Goal: Transaction & Acquisition: Purchase product/service

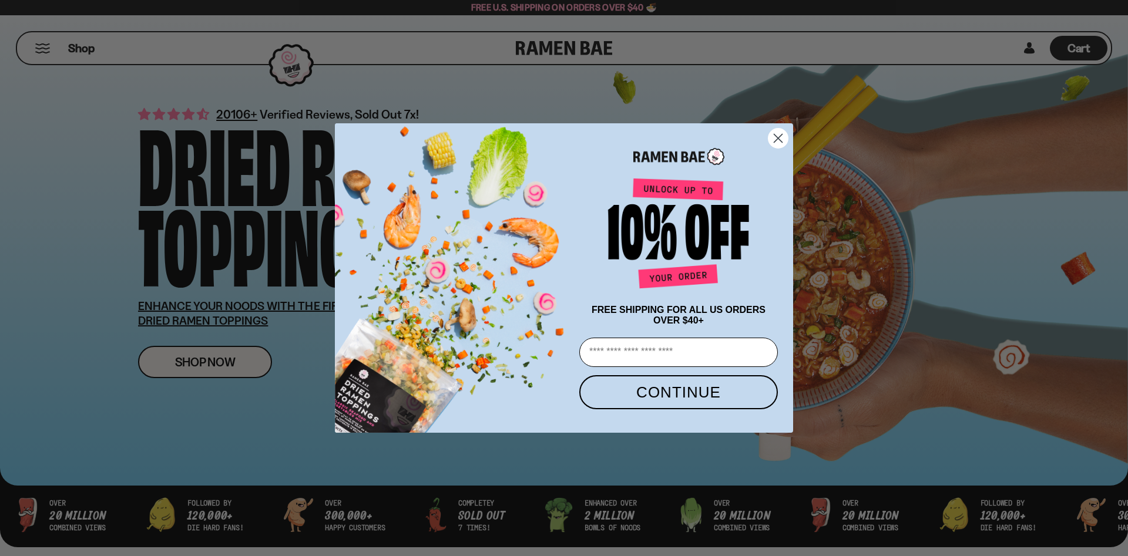
click at [778, 140] on circle "Close dialog" at bounding box center [777, 138] width 19 height 19
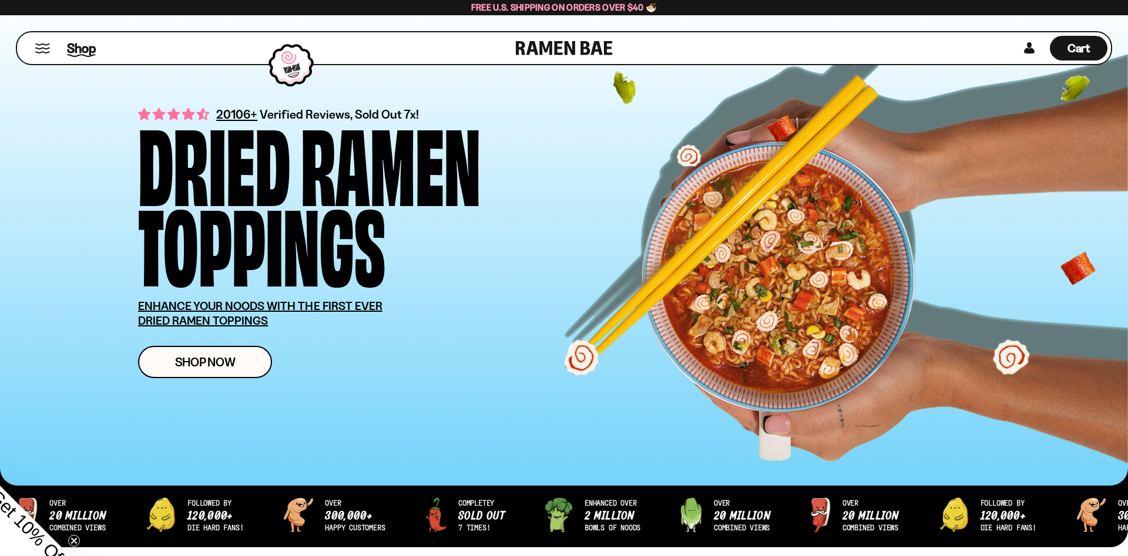
click at [86, 48] on span "Shop" at bounding box center [81, 48] width 29 height 18
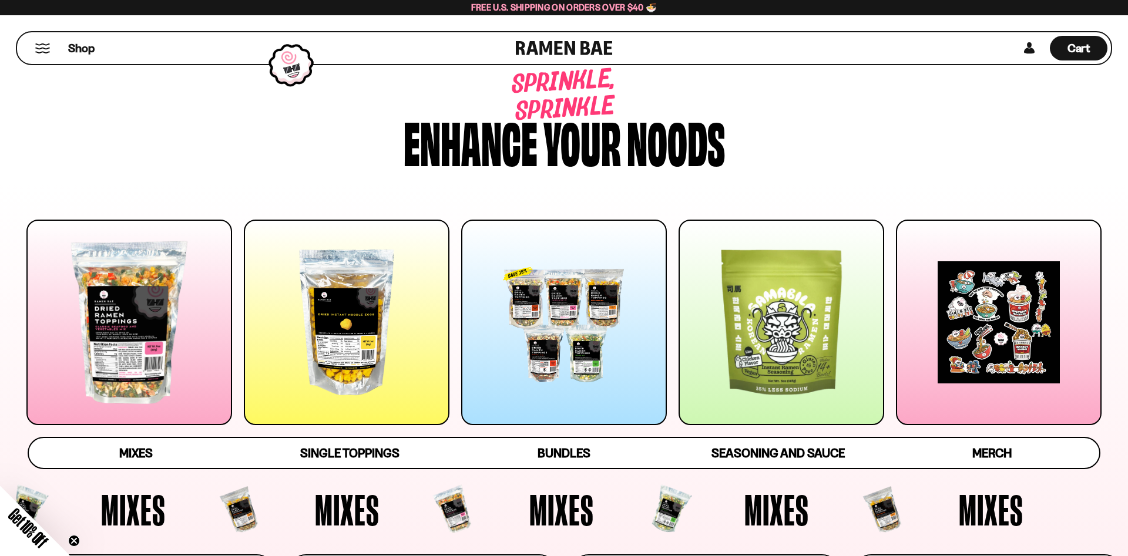
click at [166, 514] on span "Mixes" at bounding box center [133, 509] width 65 height 43
click at [139, 446] on span "Mixes" at bounding box center [135, 454] width 33 height 16
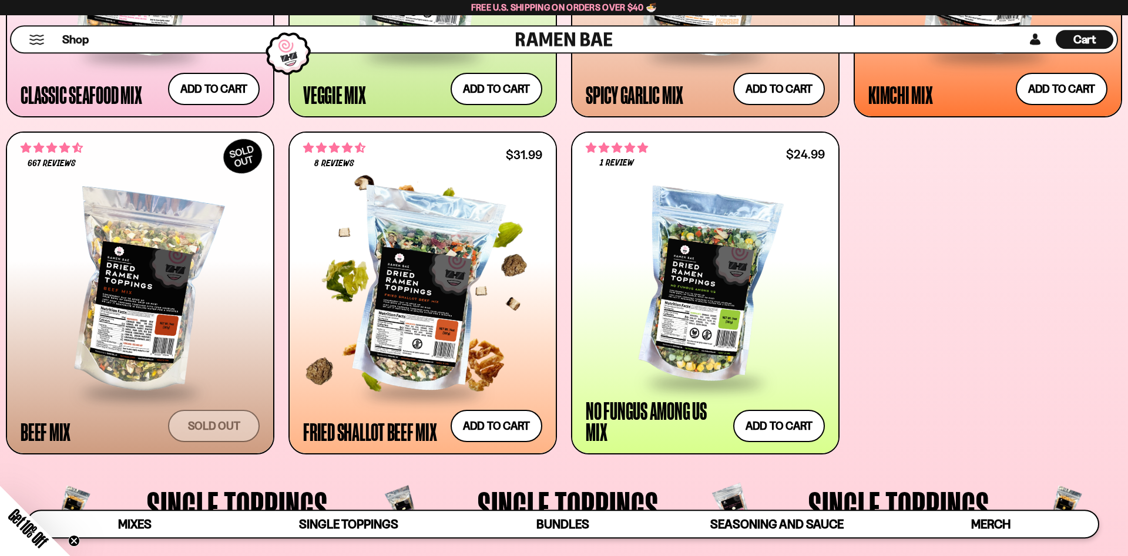
scroll to position [783, 0]
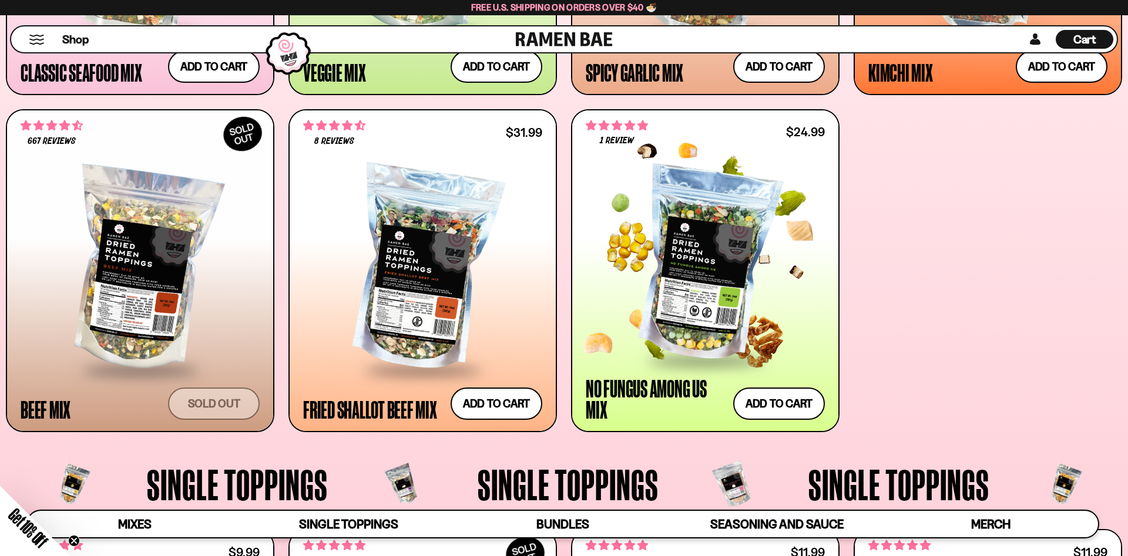
click at [712, 284] on div at bounding box center [705, 264] width 239 height 190
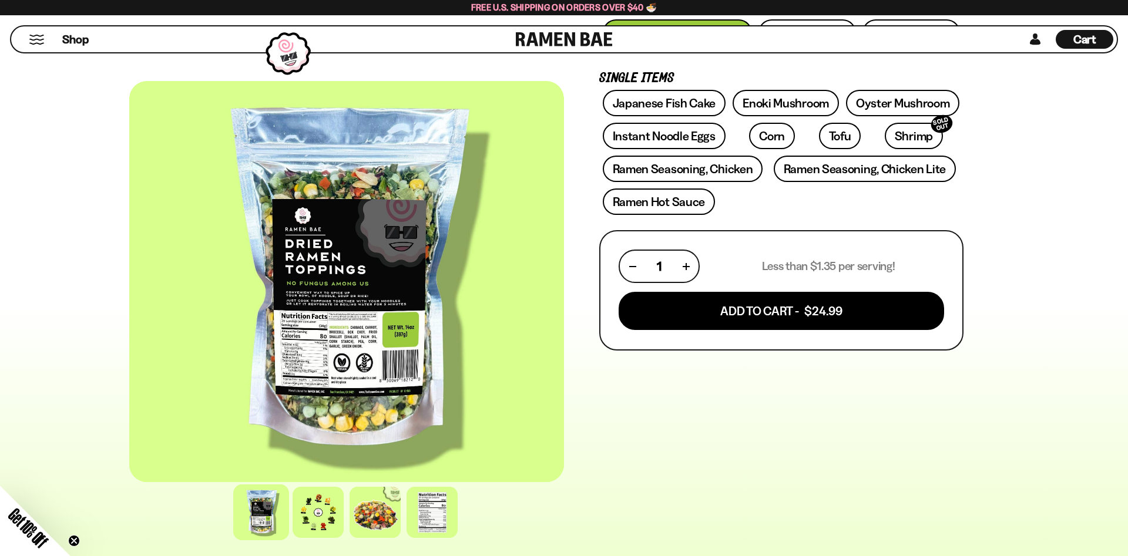
scroll to position [240, 0]
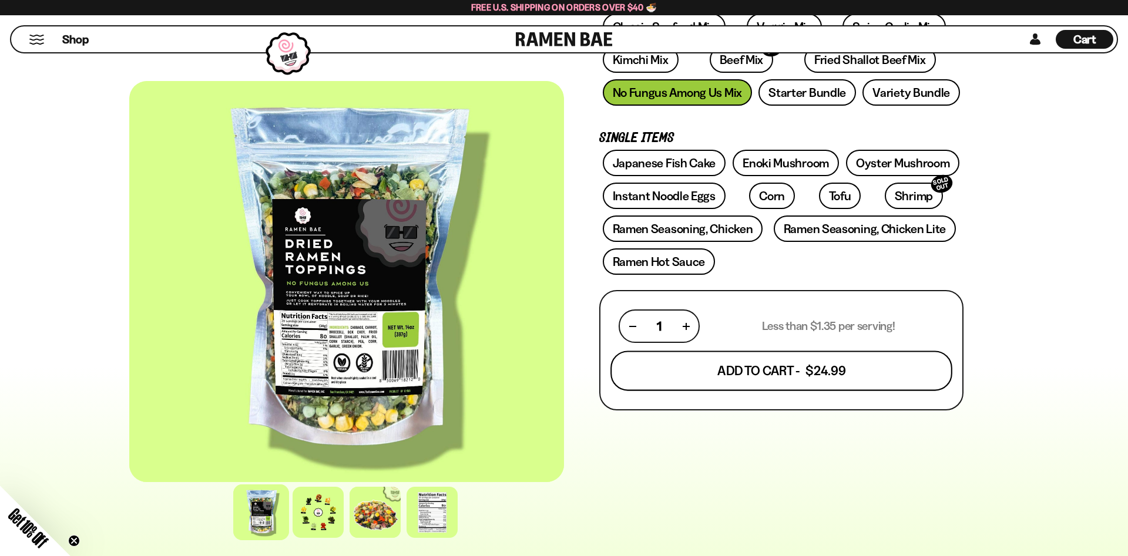
click at [754, 368] on button "Add To Cart - $24.99" at bounding box center [781, 371] width 342 height 40
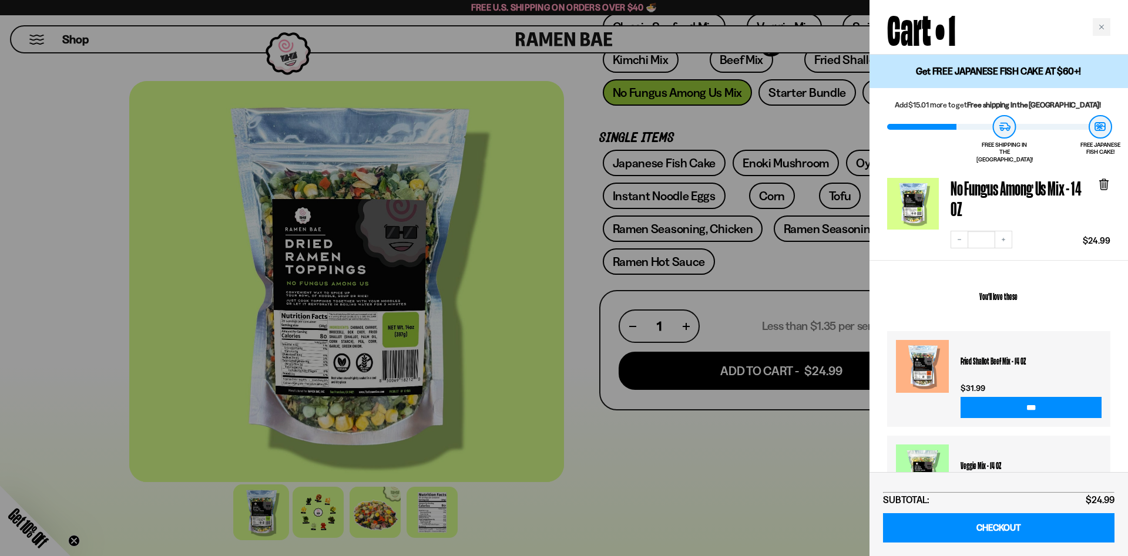
click at [476, 180] on div at bounding box center [564, 278] width 1128 height 556
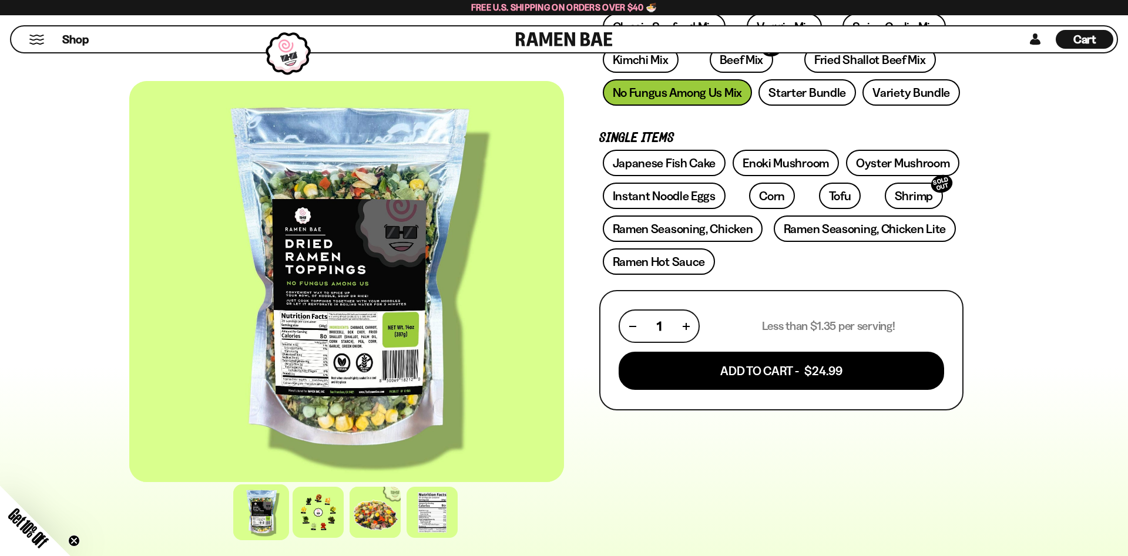
scroll to position [0, 0]
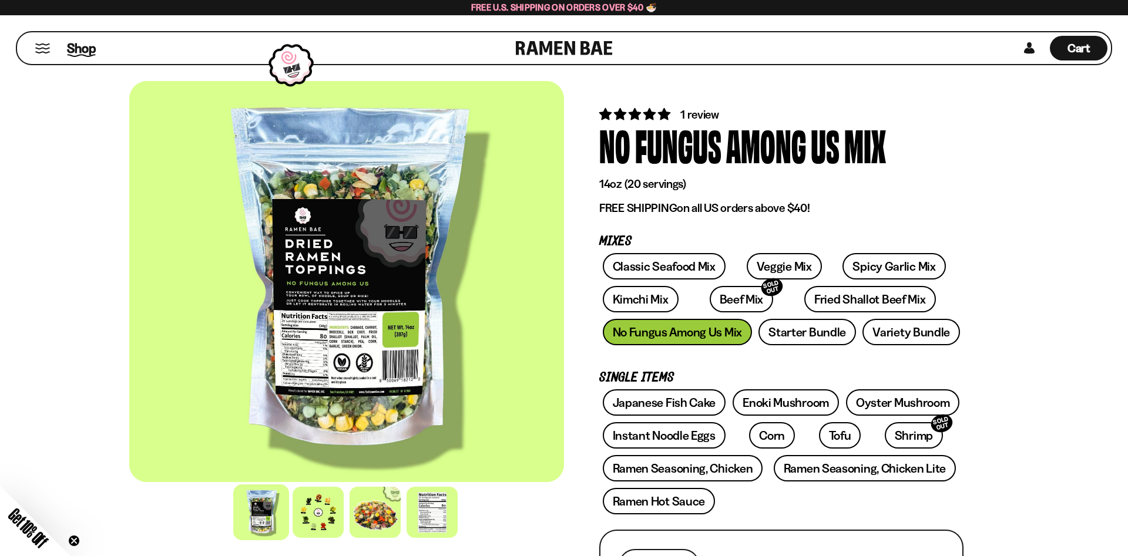
click at [76, 47] on span "Shop" at bounding box center [81, 48] width 29 height 18
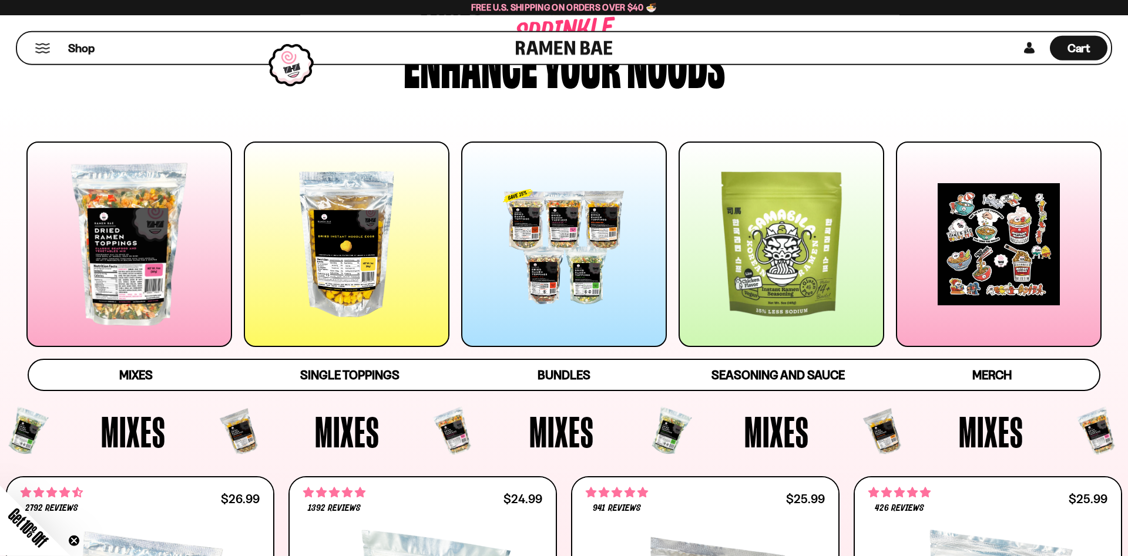
scroll to position [120, 0]
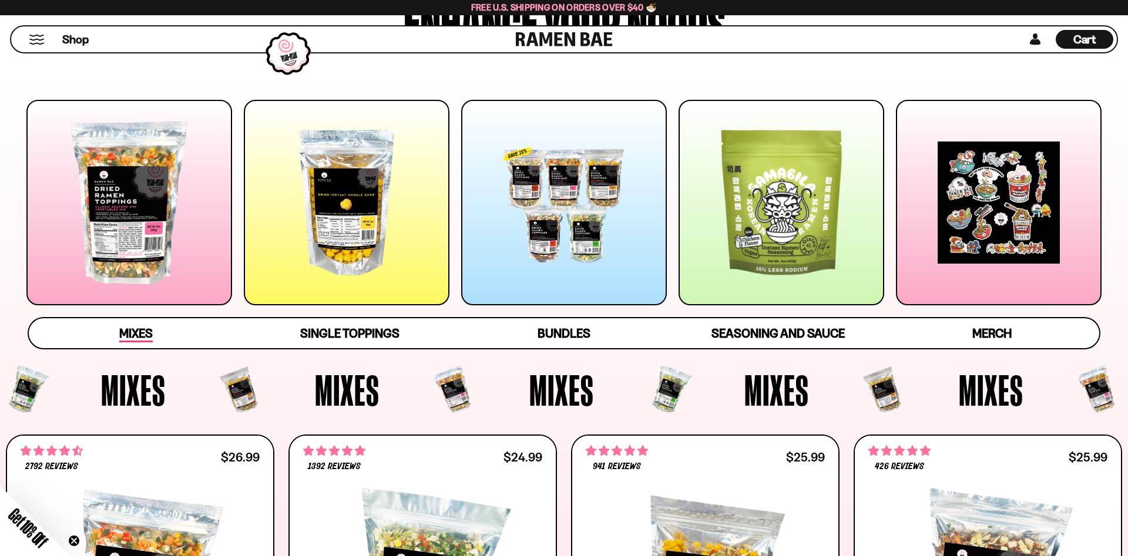
click at [132, 327] on span "Mixes" at bounding box center [135, 334] width 33 height 16
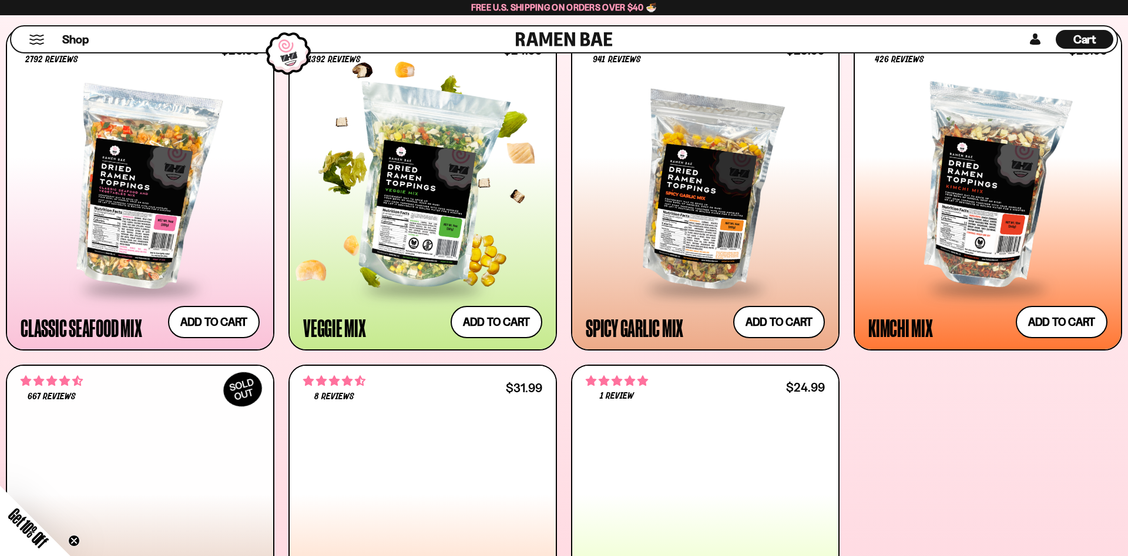
scroll to position [543, 0]
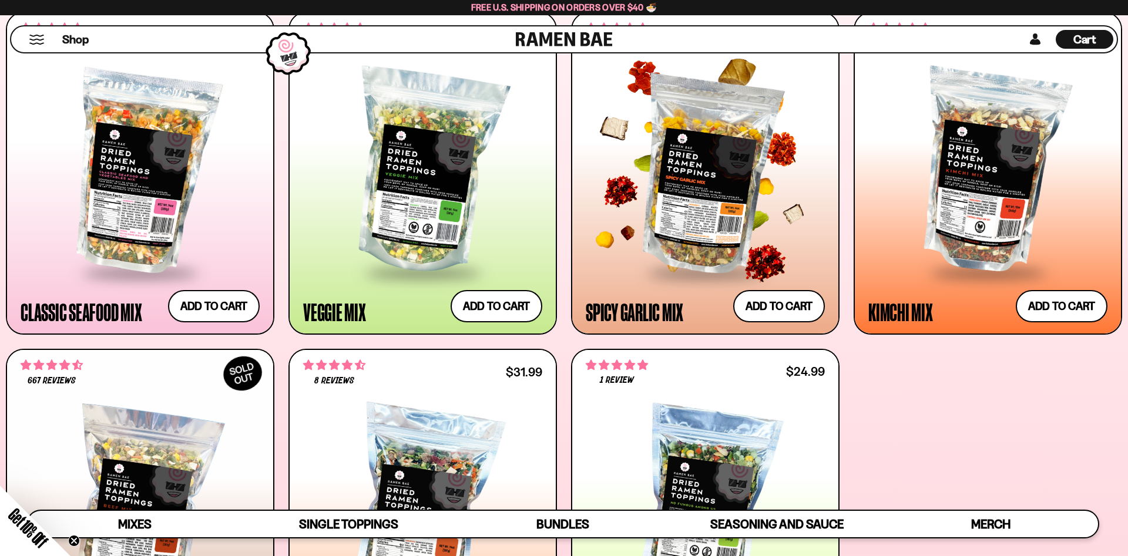
click at [718, 240] on div at bounding box center [705, 172] width 239 height 199
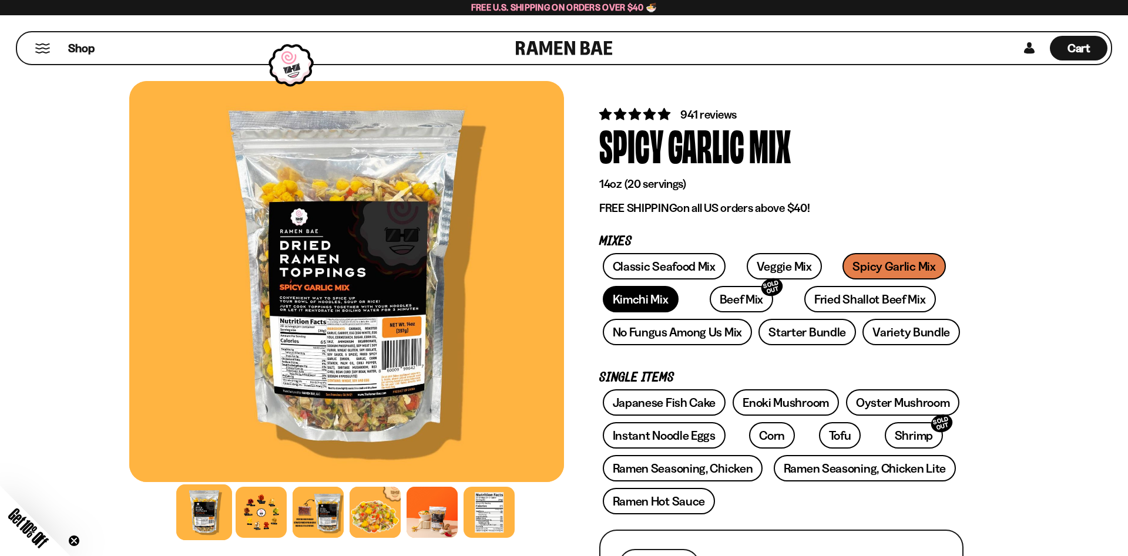
click at [654, 296] on link "Kimchi Mix" at bounding box center [641, 299] width 76 height 26
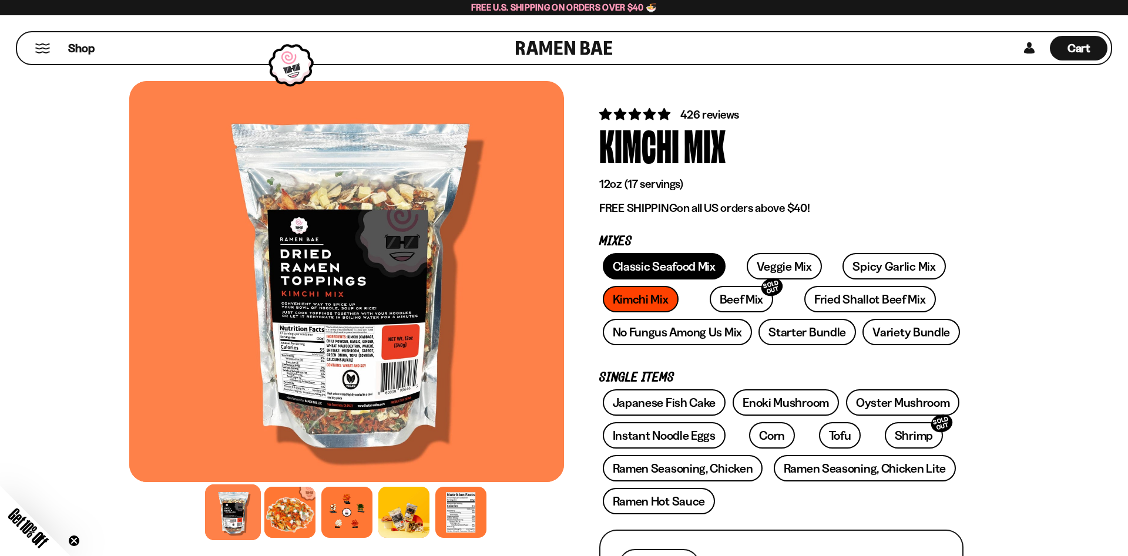
click at [670, 270] on link "Classic Seafood Mix" at bounding box center [664, 266] width 123 height 26
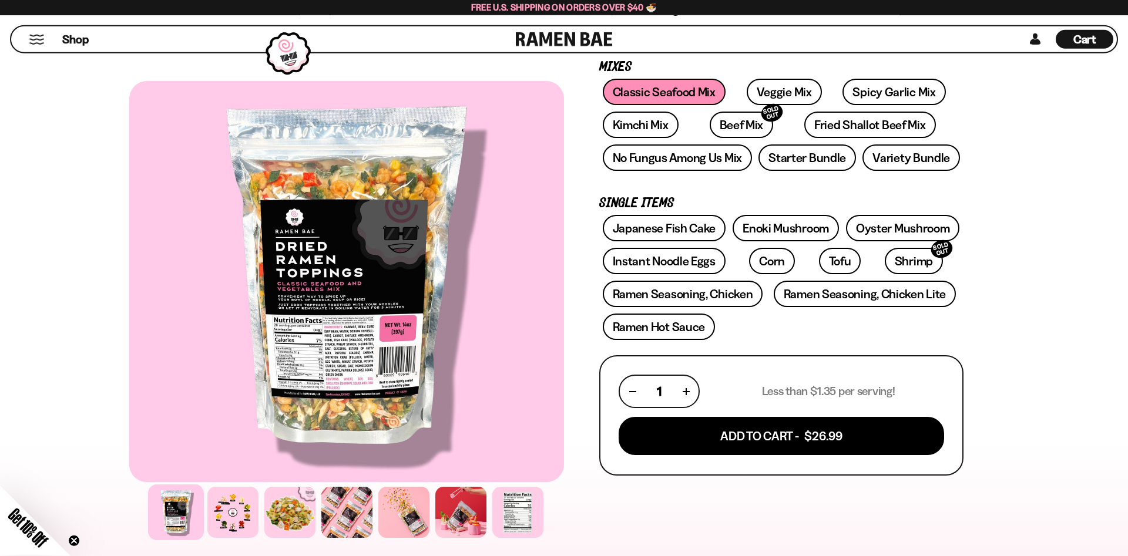
scroll to position [120, 0]
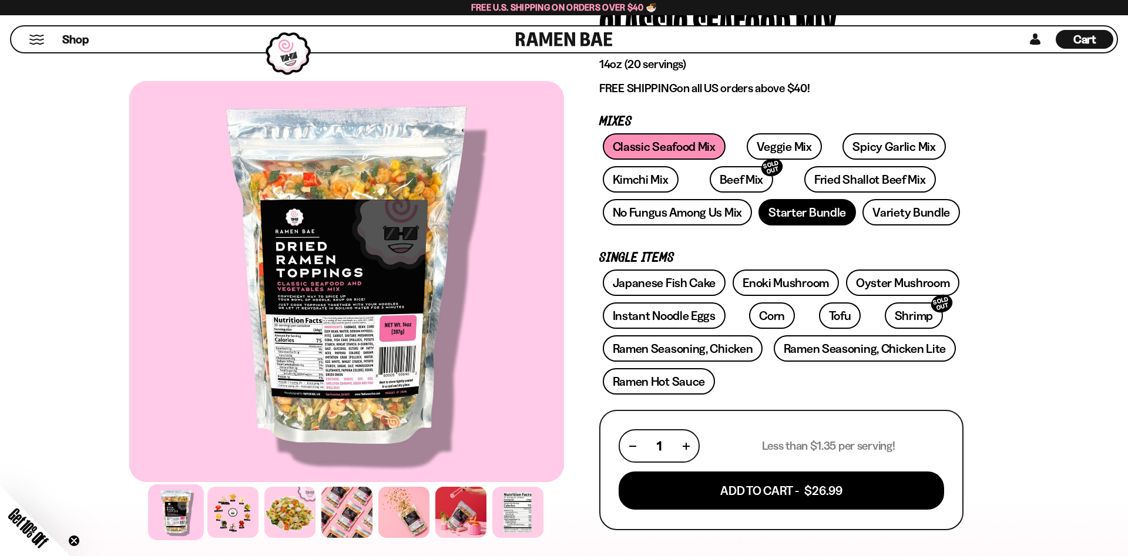
click at [821, 216] on link "Starter Bundle" at bounding box center [807, 212] width 98 height 26
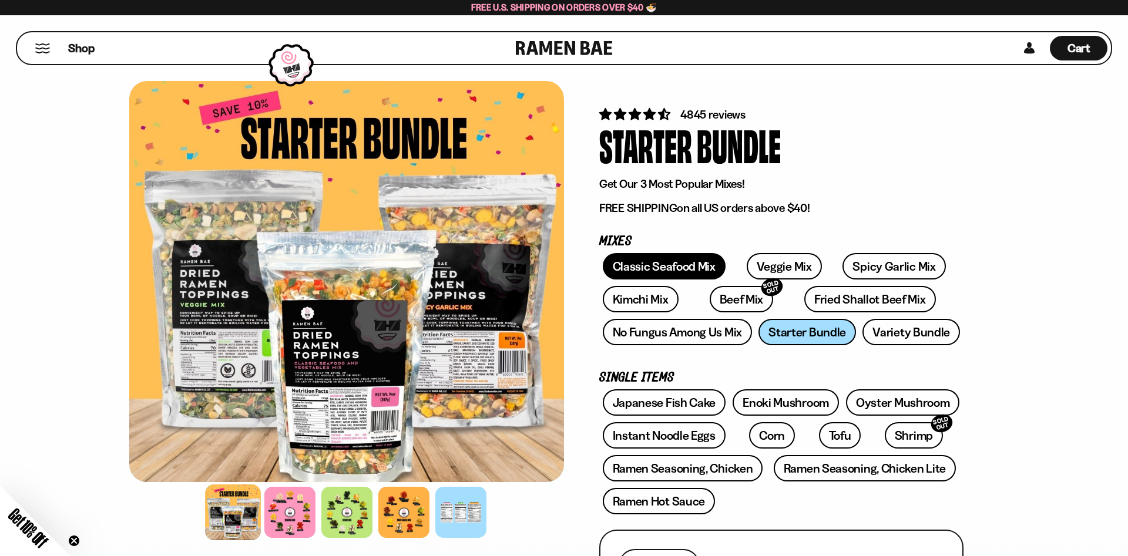
click at [650, 264] on link "Classic Seafood Mix" at bounding box center [664, 266] width 123 height 26
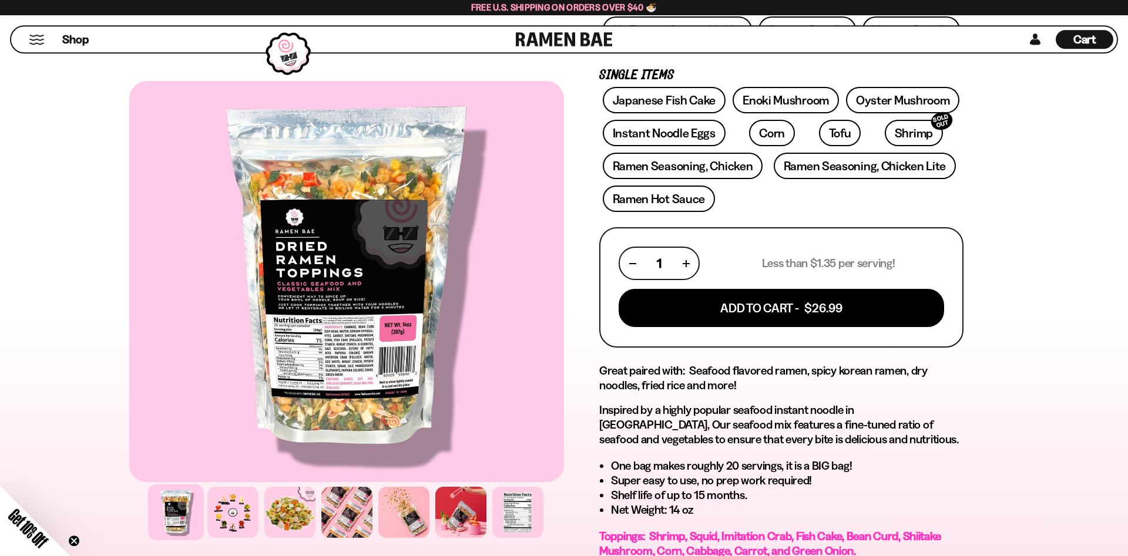
scroll to position [300, 0]
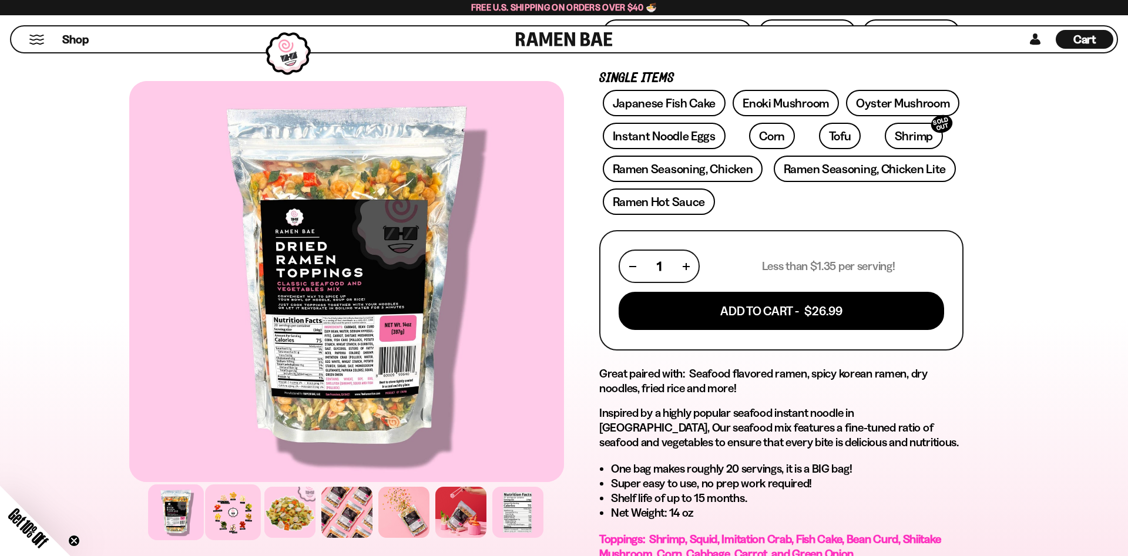
click at [241, 521] on div at bounding box center [233, 513] width 56 height 56
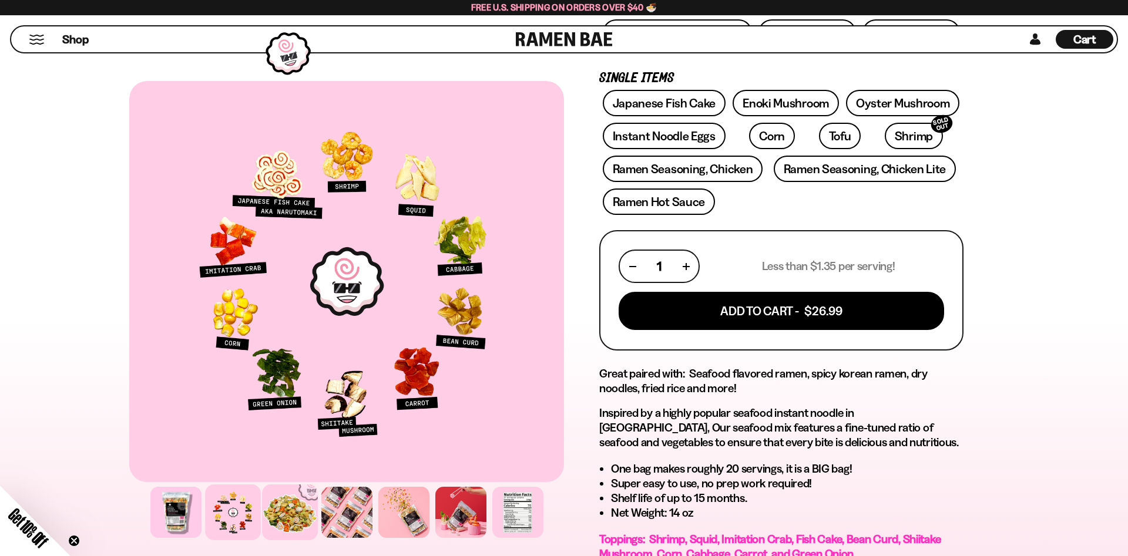
click at [281, 517] on div at bounding box center [290, 513] width 56 height 56
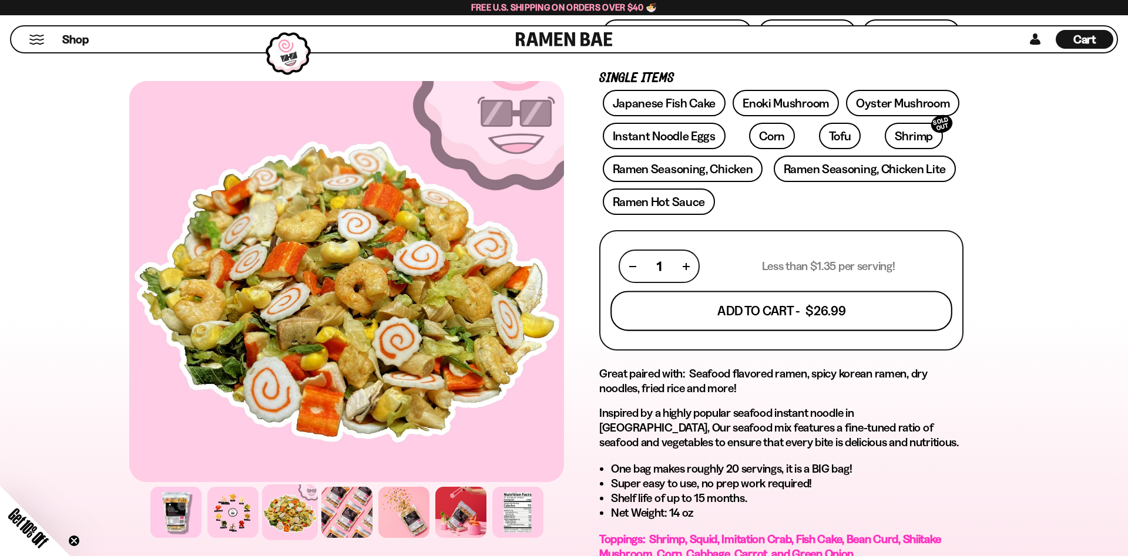
click at [725, 313] on button "Add To Cart - $26.99" at bounding box center [781, 311] width 342 height 40
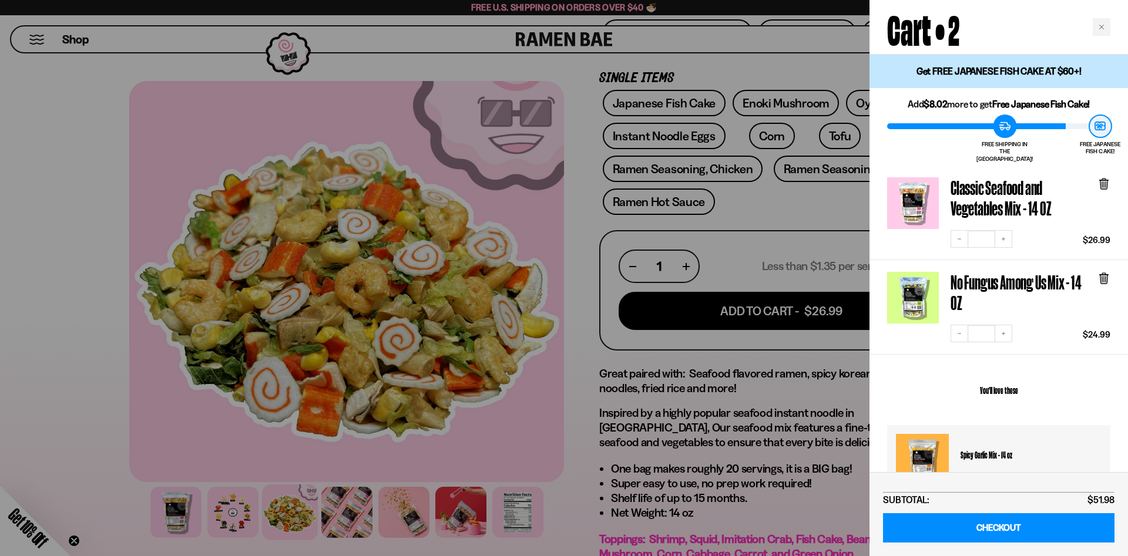
click at [575, 351] on div at bounding box center [564, 278] width 1128 height 556
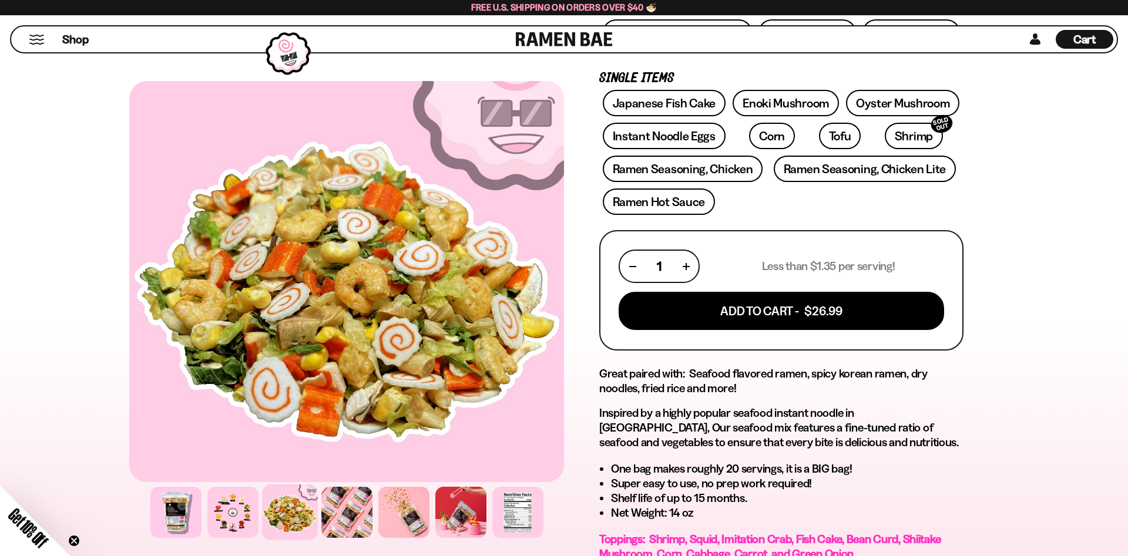
scroll to position [60, 0]
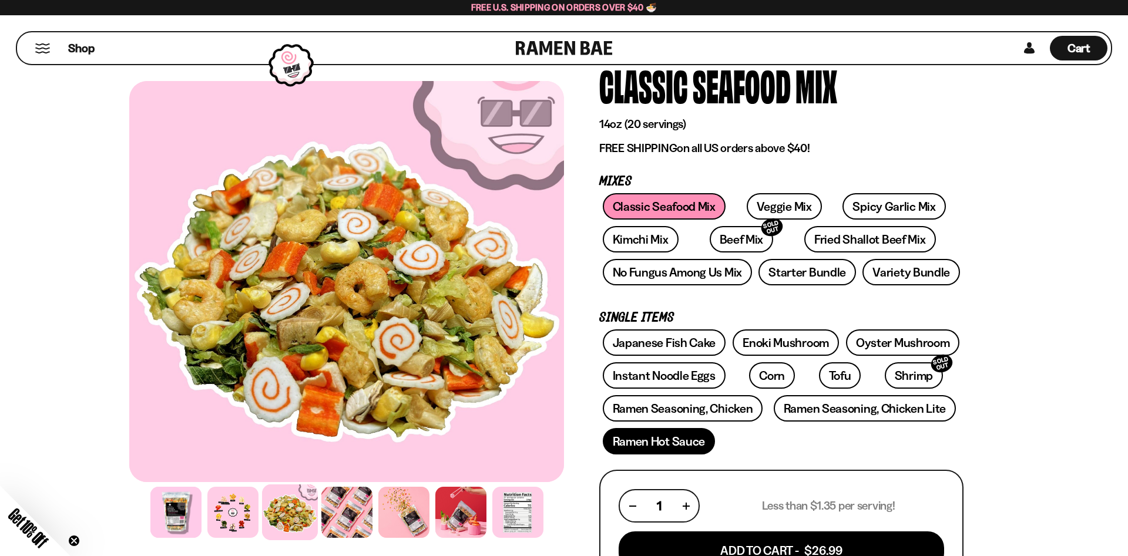
click at [685, 446] on link "Ramen Hot Sauce" at bounding box center [659, 441] width 113 height 26
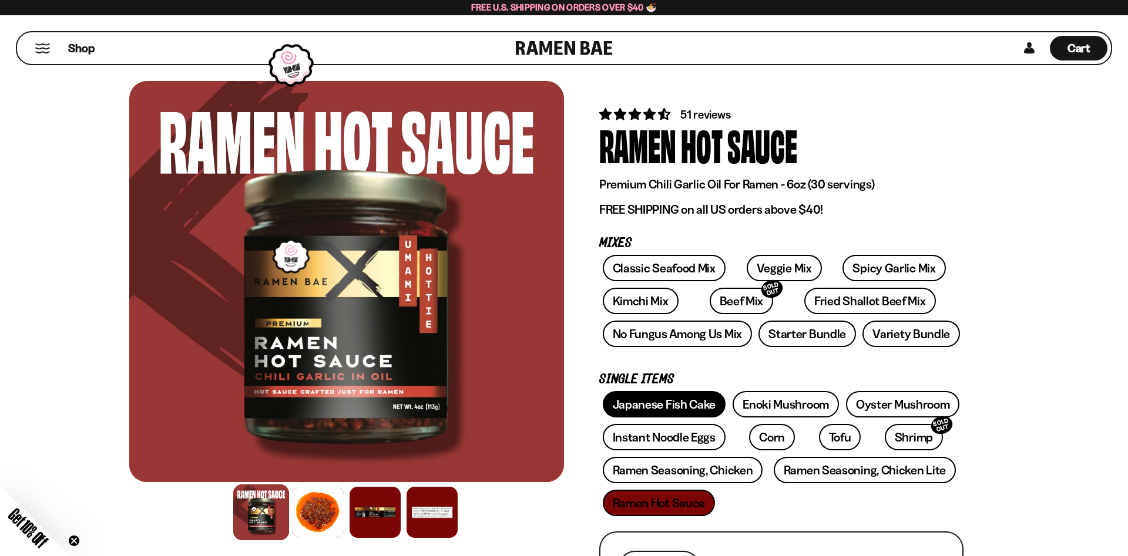
click at [703, 409] on link "Japanese Fish Cake" at bounding box center [664, 404] width 123 height 26
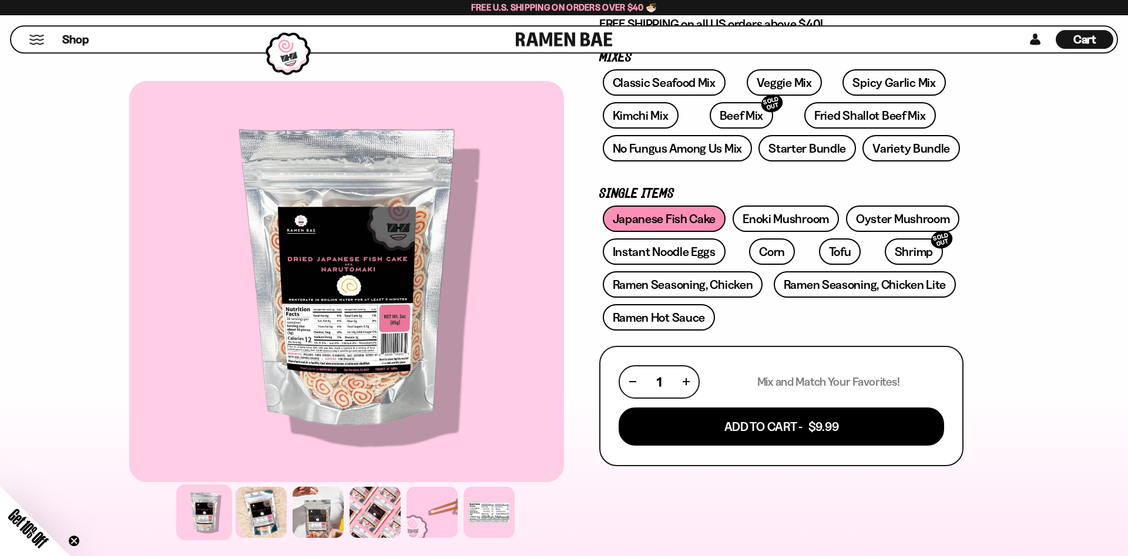
scroll to position [180, 0]
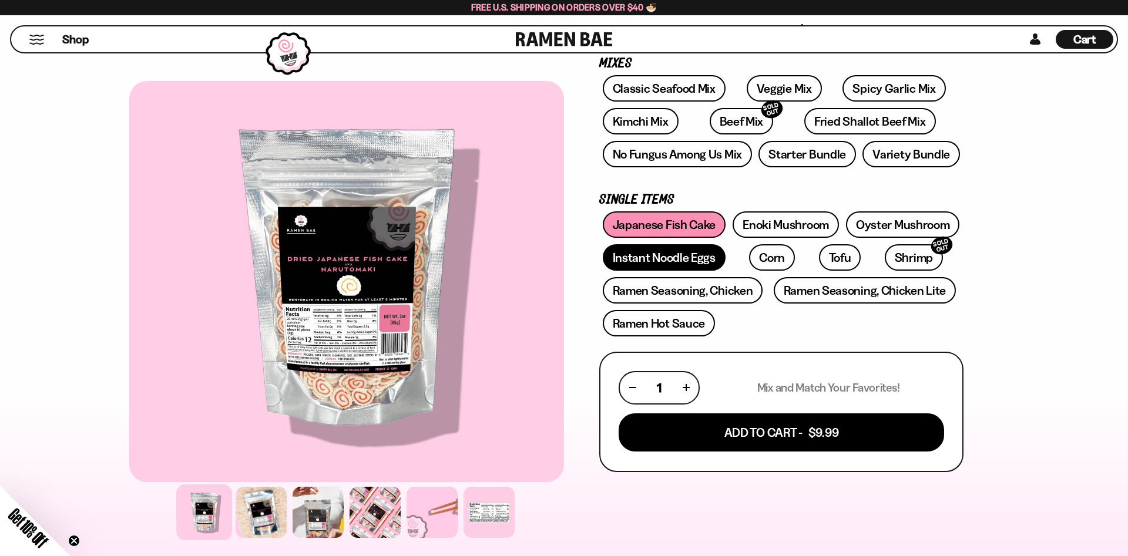
click at [711, 258] on link "Instant Noodle Eggs" at bounding box center [664, 257] width 123 height 26
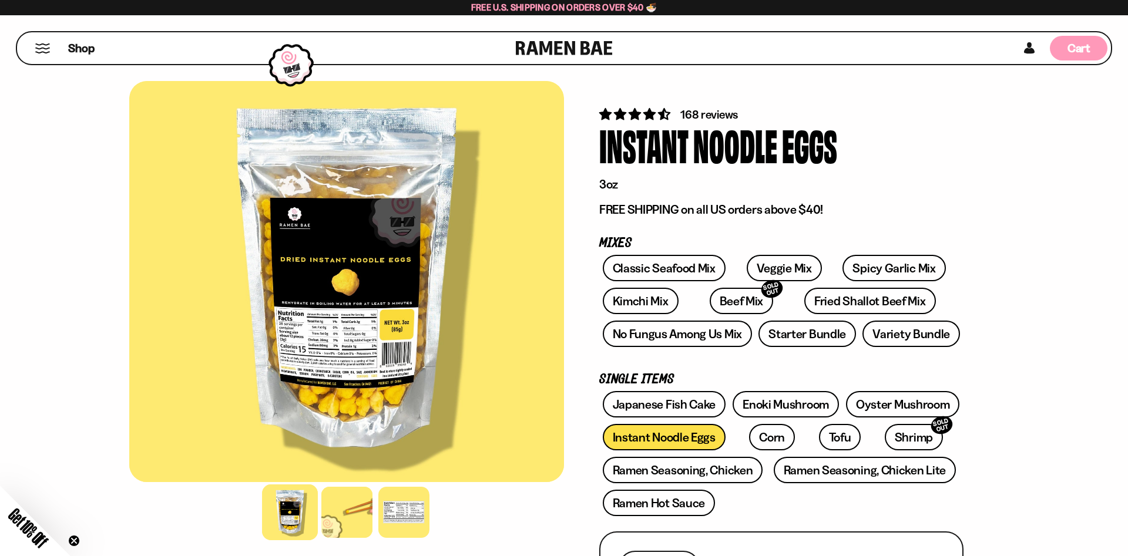
click at [1069, 47] on span "Cart" at bounding box center [1078, 48] width 23 height 14
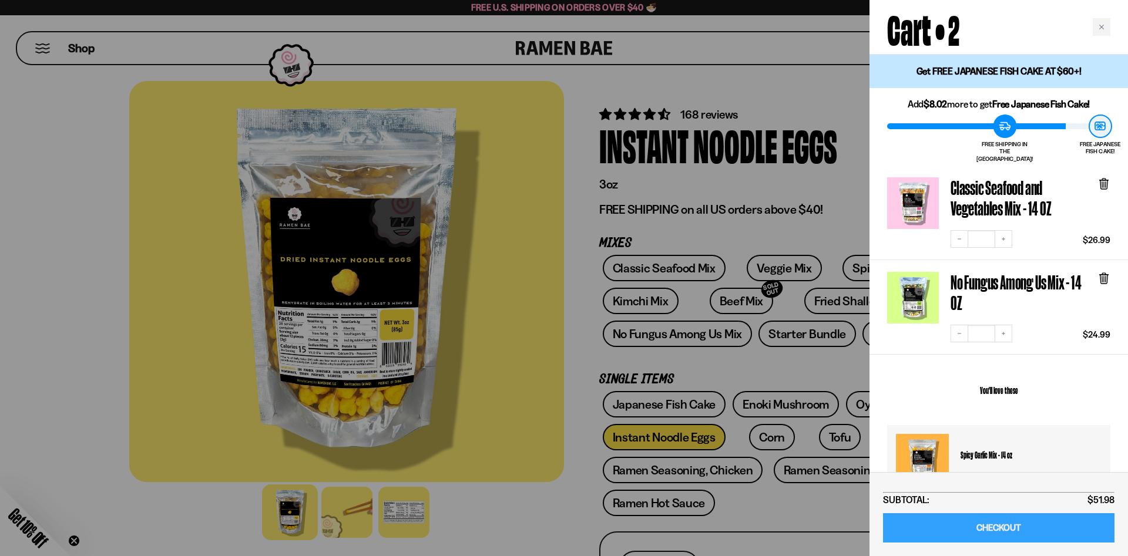
click at [1076, 521] on link "CHECKOUT" at bounding box center [998, 528] width 231 height 30
